Goal: Register for event/course

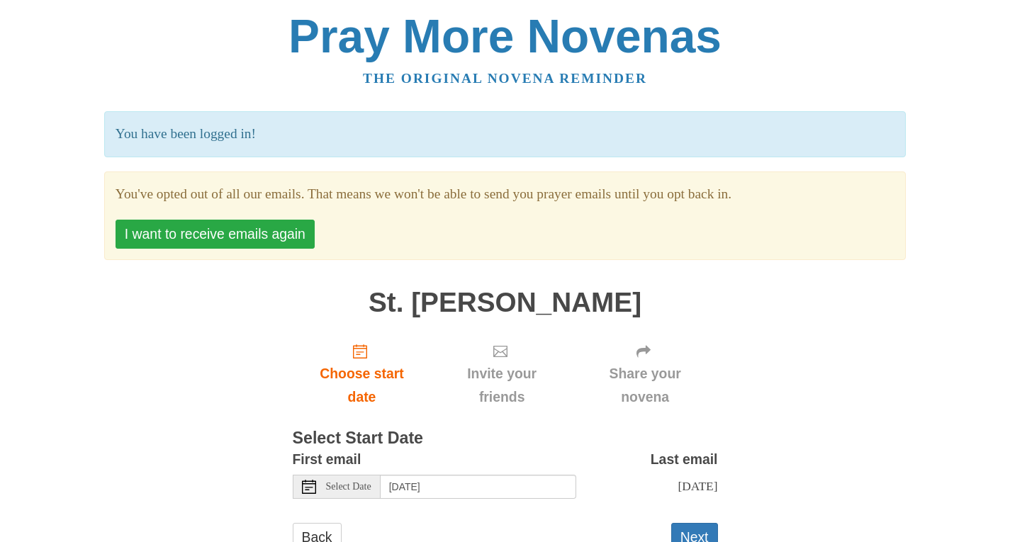
click at [295, 230] on button "I want to receive emails again" at bounding box center [215, 234] width 199 height 29
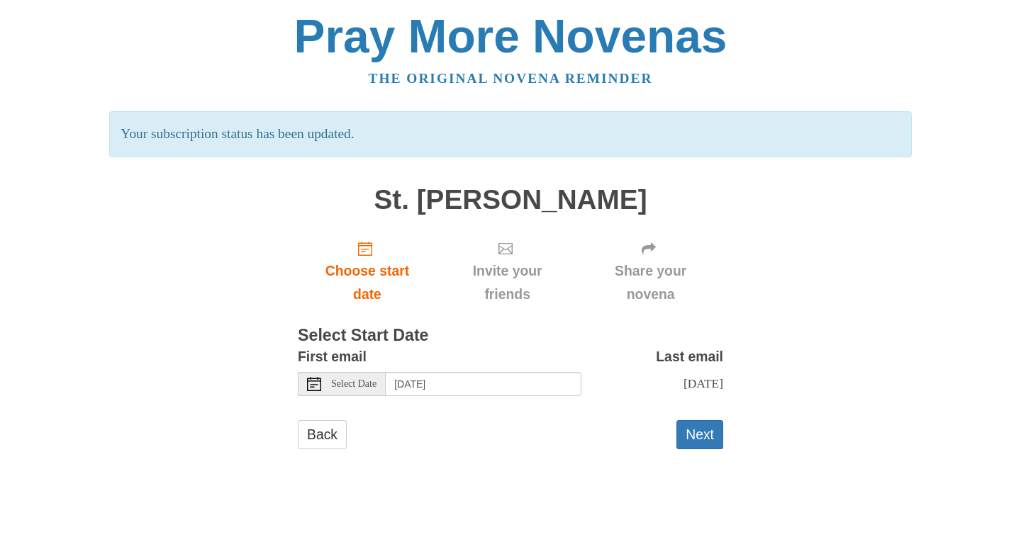
click at [326, 386] on div "Select Date" at bounding box center [342, 384] width 88 height 24
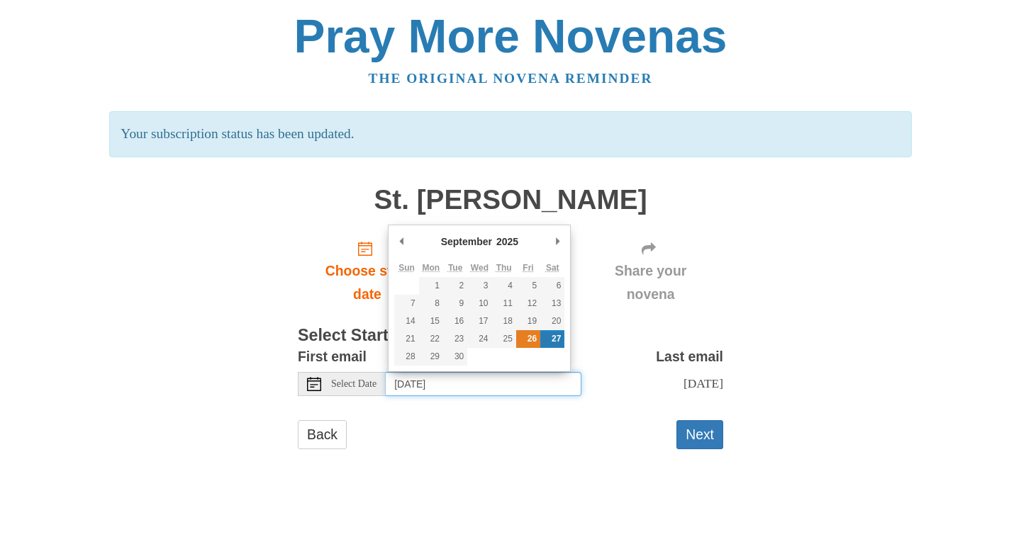
type input "Friday, September 26th"
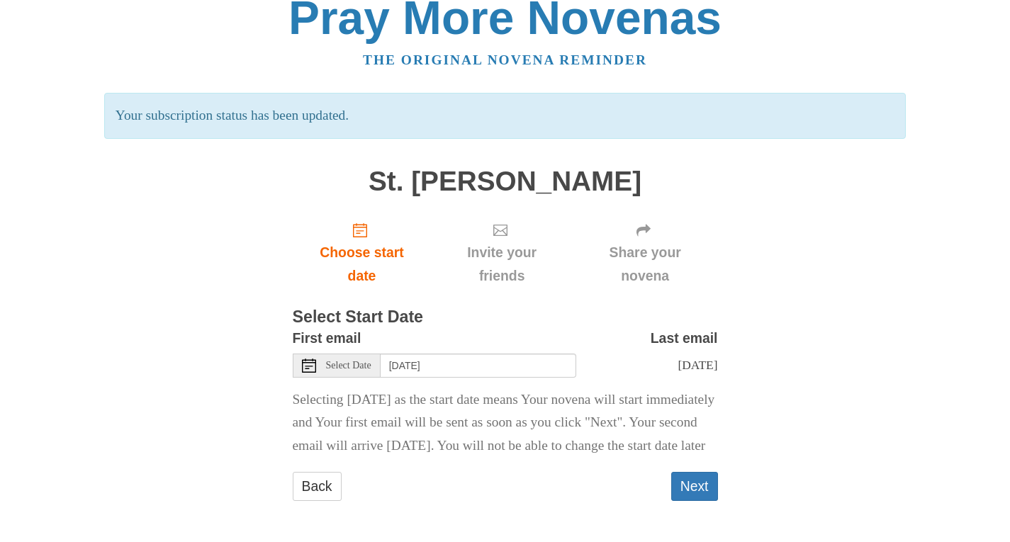
scroll to position [42, 0]
click at [696, 478] on button "Next" at bounding box center [694, 486] width 47 height 29
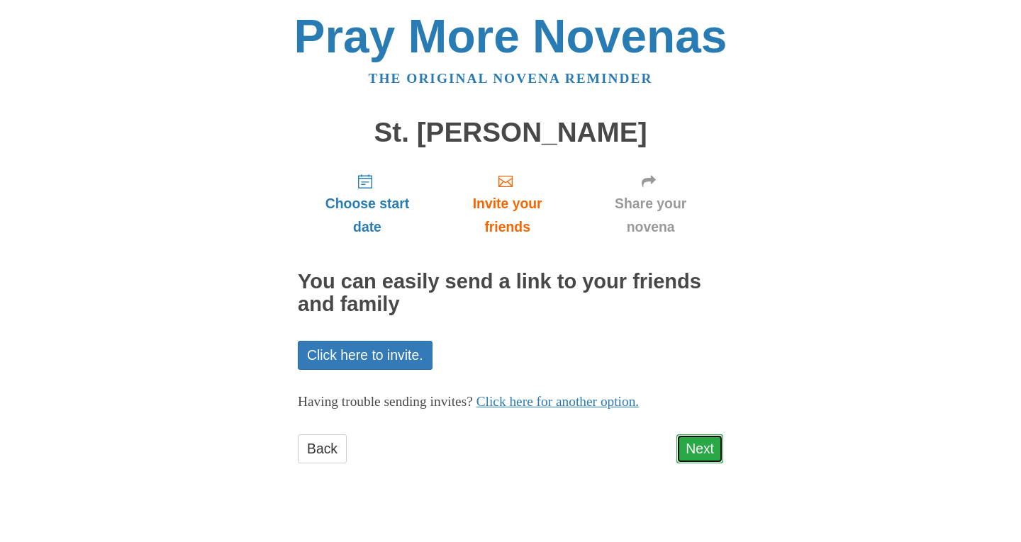
click at [693, 436] on link "Next" at bounding box center [699, 449] width 47 height 29
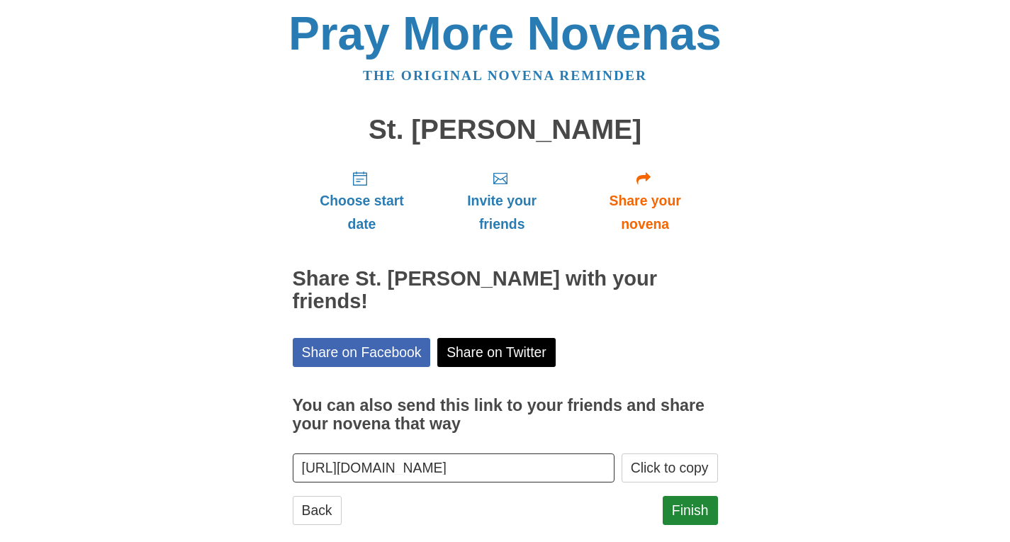
scroll to position [4, 0]
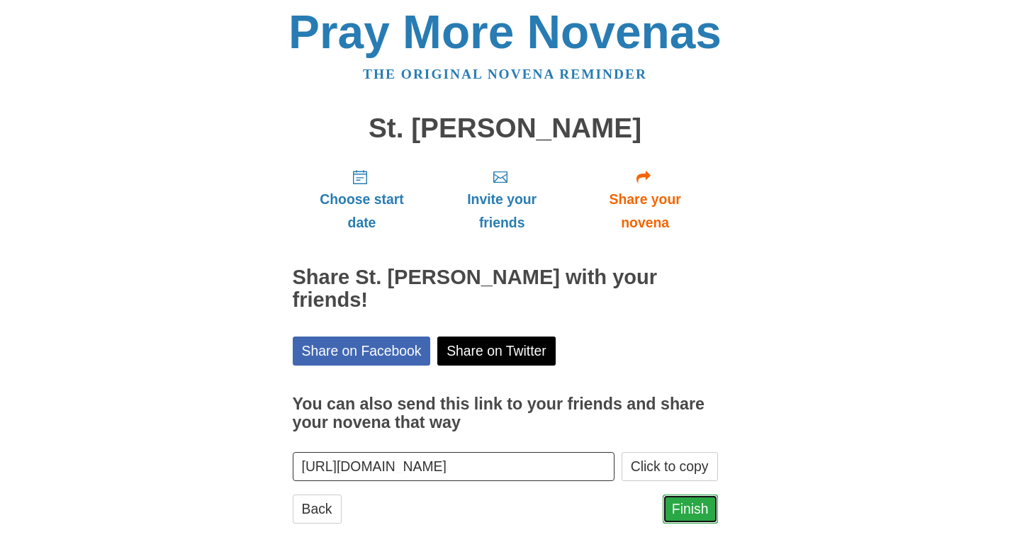
click at [684, 495] on link "Finish" at bounding box center [690, 509] width 55 height 29
